Goal: Information Seeking & Learning: Learn about a topic

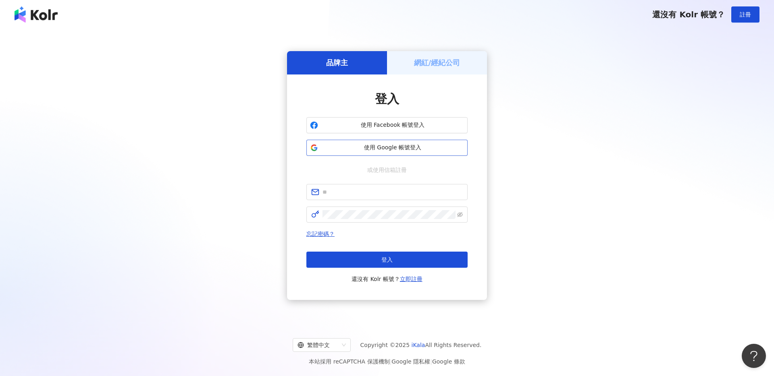
click at [409, 150] on span "使用 Google 帳號登入" at bounding box center [392, 148] width 143 height 8
click at [413, 150] on span "使用 Google 帳號登入" at bounding box center [392, 148] width 143 height 8
click at [394, 151] on span "使用 Google 帳號登入" at bounding box center [392, 148] width 143 height 8
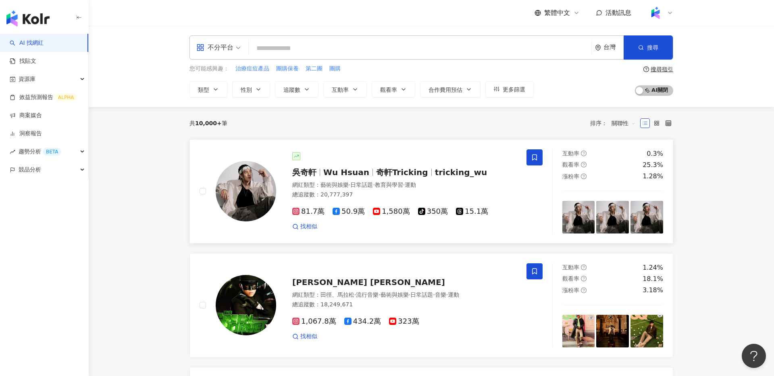
click at [447, 173] on span "tricking_wu" at bounding box center [461, 173] width 52 height 10
